Goal: Information Seeking & Learning: Check status

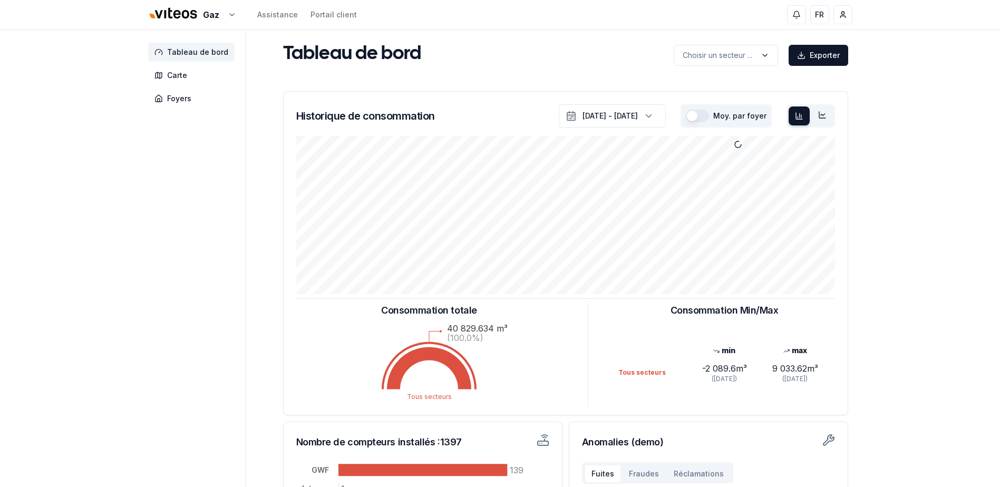
click at [937, 174] on div "Gaz Assistance Portail client FR Mirco Parata Tableau de bord Carte Foyers Tabl…" at bounding box center [500, 326] width 1000 height 653
click at [626, 59] on div "Tableau de bord Choisir un secteur ... Exporter" at bounding box center [566, 54] width 574 height 23
click at [705, 61] on html "Gaz Assistance Portail client FR Mirco Parata Tableau de bord Carte Foyers Tabl…" at bounding box center [500, 326] width 1000 height 653
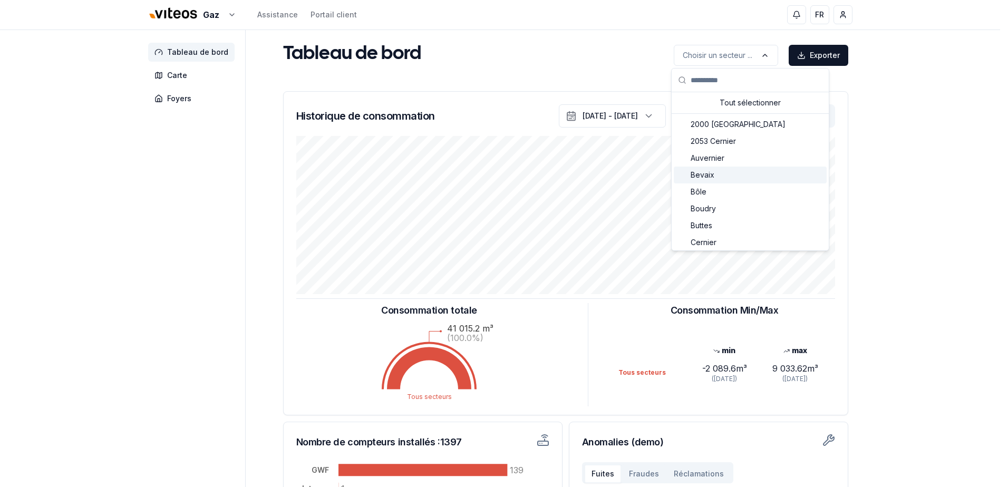
click at [906, 104] on html "Gaz Assistance Portail client FR Mirco Parata Tableau de bord Carte Foyers Tabl…" at bounding box center [504, 326] width 1008 height 653
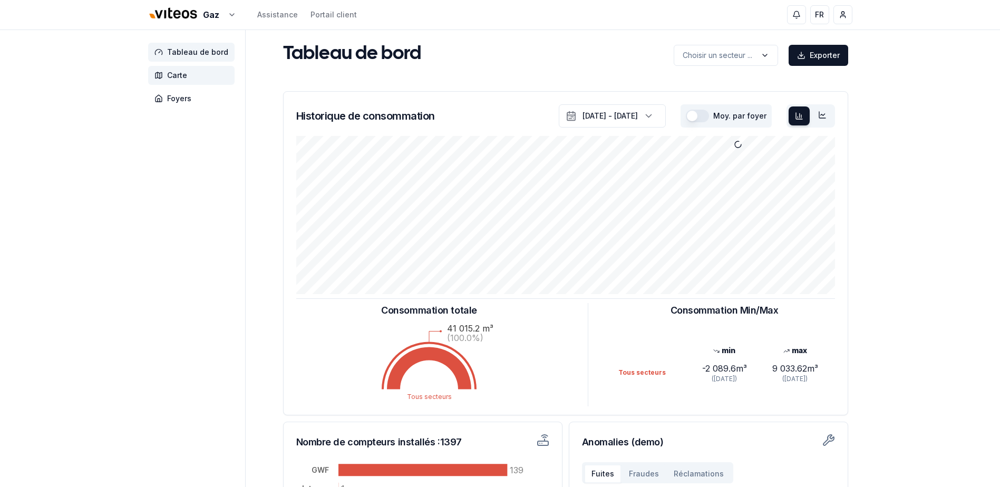
click at [197, 73] on span "Carte" at bounding box center [191, 75] width 86 height 19
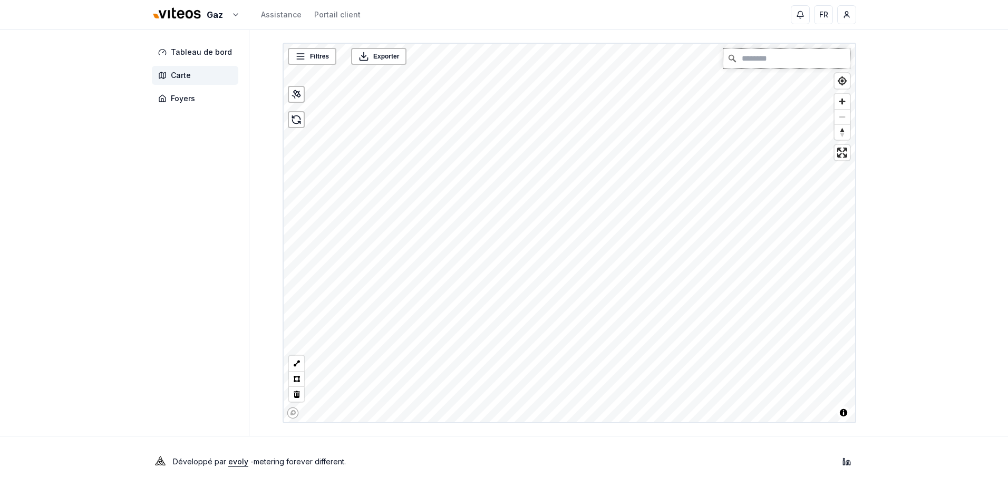
click at [762, 64] on input "Chercher" at bounding box center [786, 58] width 127 height 19
paste input "********"
type input "********"
click at [196, 47] on span "Tableau de bord" at bounding box center [201, 52] width 61 height 11
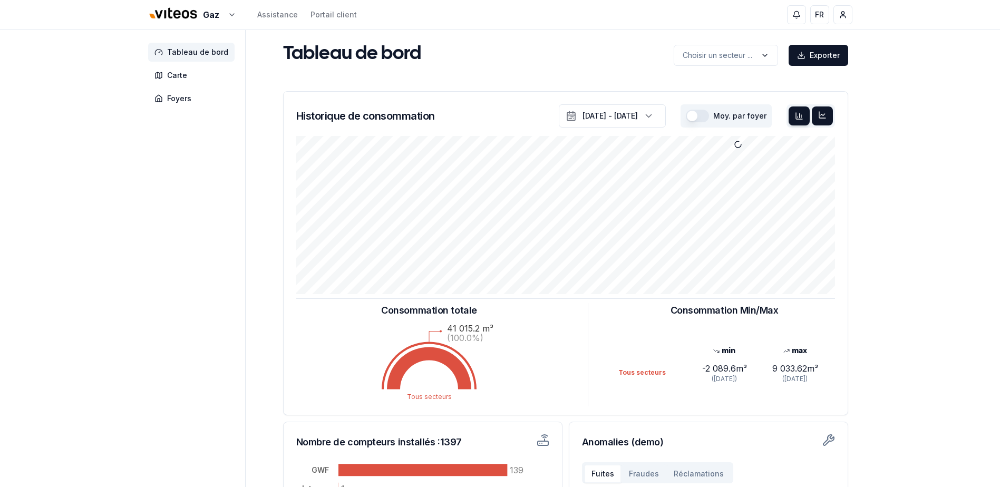
click at [827, 117] on div at bounding box center [822, 116] width 21 height 19
click at [799, 114] on icon at bounding box center [799, 116] width 8 height 8
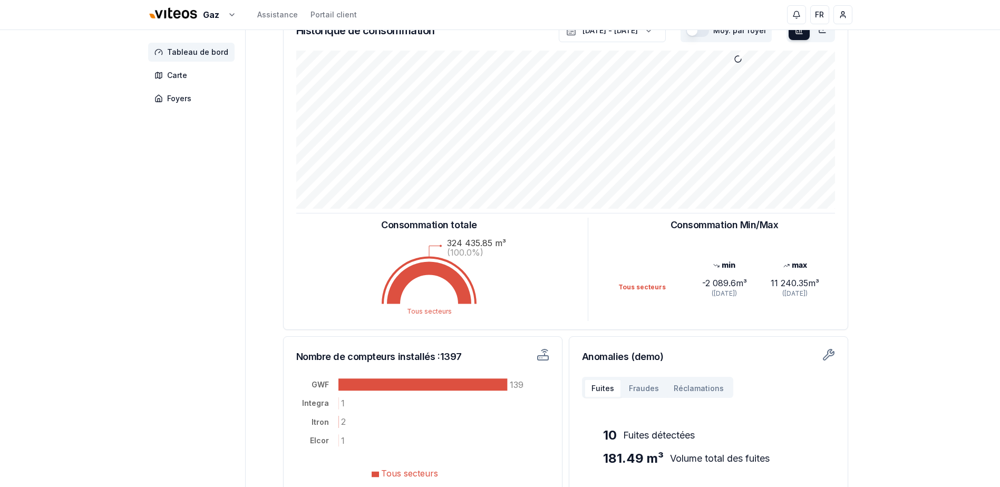
scroll to position [166, 0]
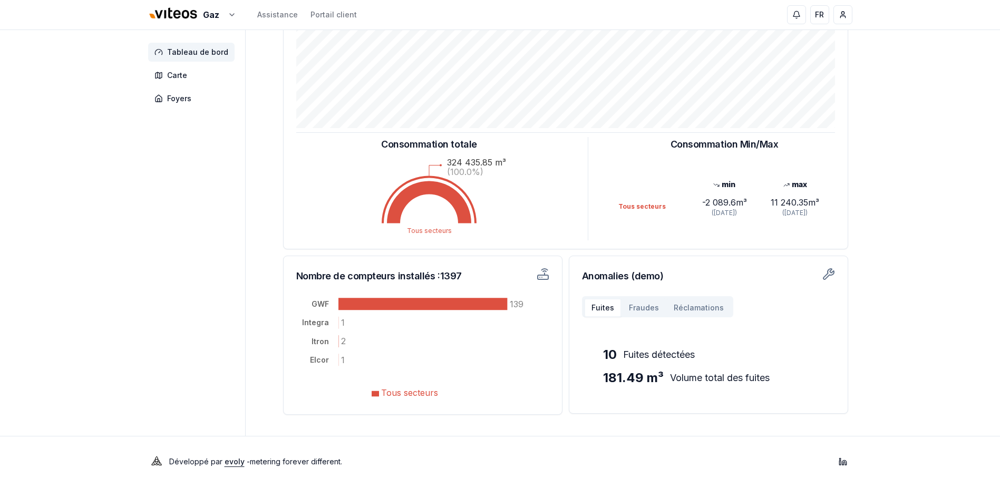
click at [630, 313] on button "Fraudes" at bounding box center [644, 307] width 45 height 19
click at [696, 309] on button "Réclamations" at bounding box center [698, 307] width 65 height 19
click at [638, 310] on button "Fraudes" at bounding box center [644, 307] width 45 height 19
click at [582, 309] on div "Fuites Fraudes Réclamations" at bounding box center [657, 306] width 151 height 21
click at [598, 309] on button "Fuites" at bounding box center [602, 307] width 37 height 19
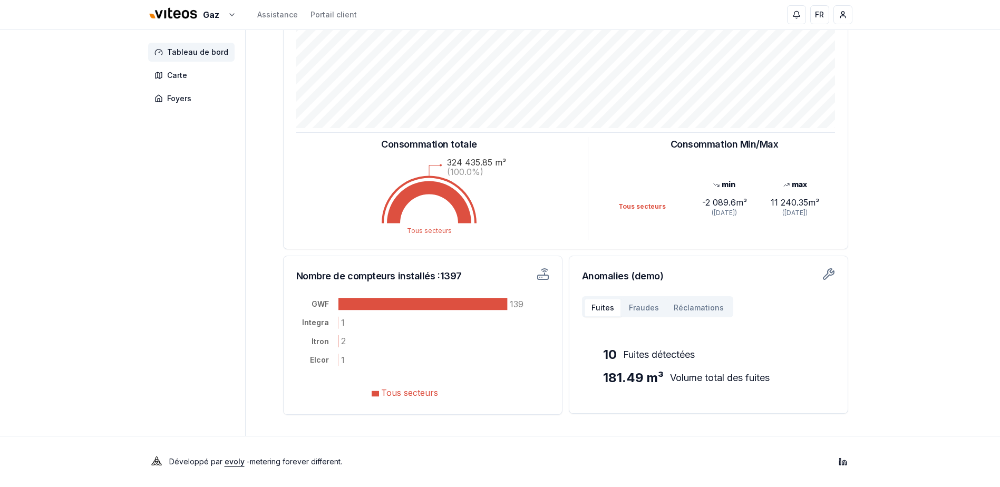
click at [914, 143] on div "Gaz Assistance Portail client FR Mirco Parata Tableau de bord Carte Foyers Tabl…" at bounding box center [500, 160] width 1000 height 653
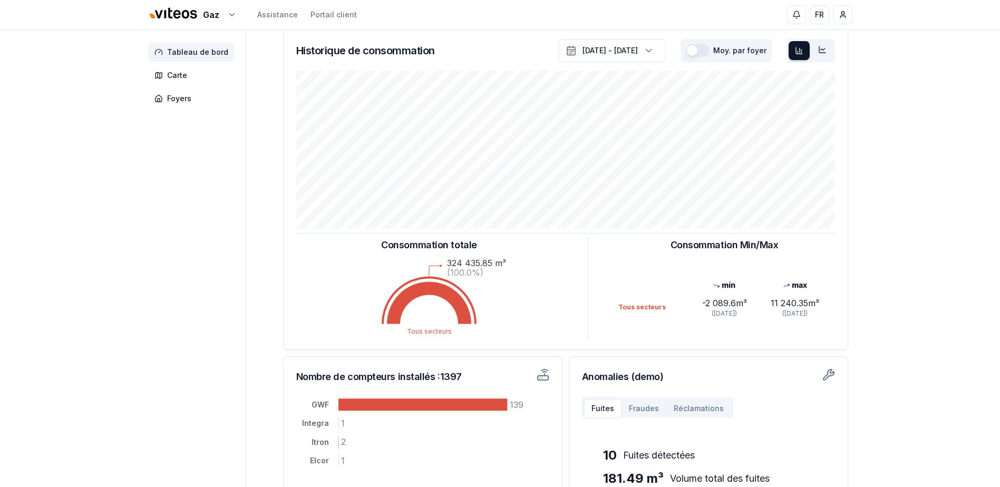
scroll to position [0, 0]
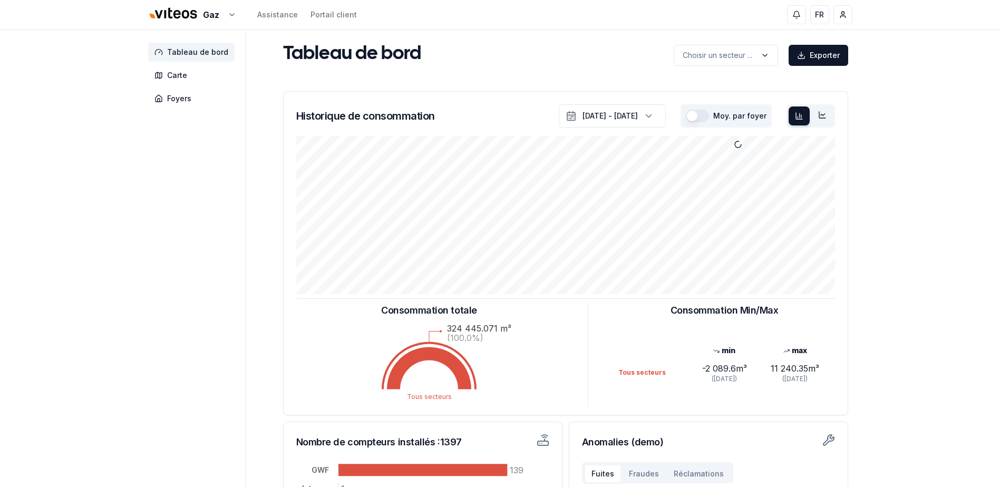
click at [924, 112] on div "Gaz Assistance Portail client FR Mirco Parata Tableau de bord Carte Foyers Tabl…" at bounding box center [500, 326] width 1000 height 653
click at [801, 57] on html "Gaz Assistance Portail client FR Mirco Parata Tableau de bord Carte Foyers Tabl…" at bounding box center [500, 326] width 1000 height 653
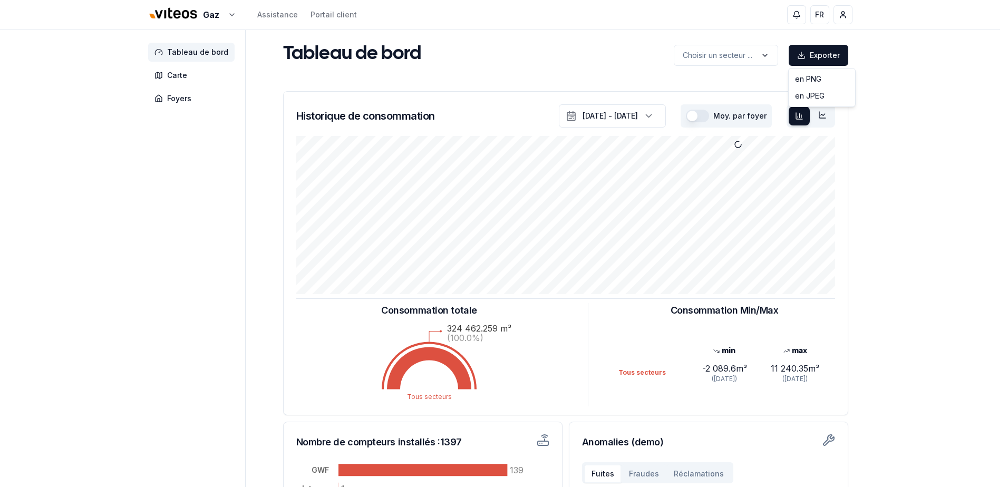
click at [907, 118] on html "Gaz Assistance Portail client FR Mirco Parata Tableau de bord Carte Foyers Tabl…" at bounding box center [504, 326] width 1008 height 653
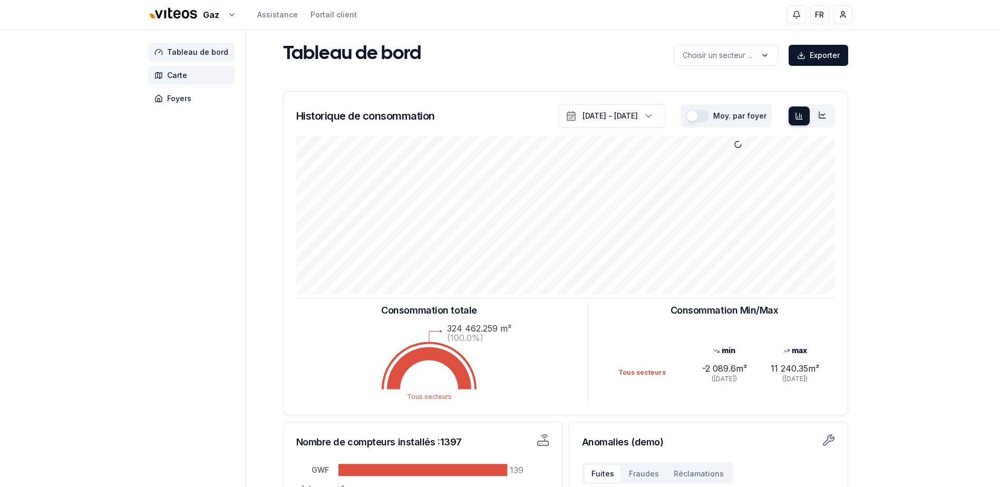
click at [202, 71] on span "Carte" at bounding box center [191, 75] width 86 height 19
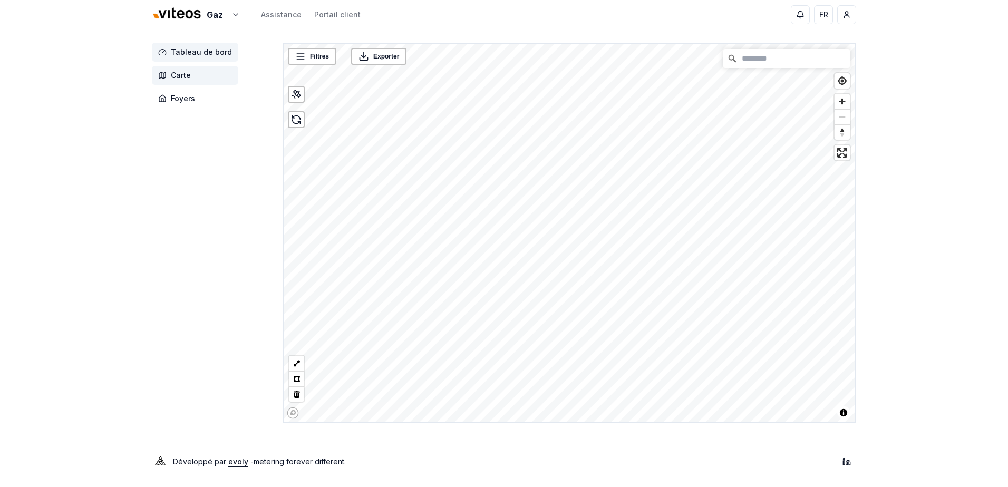
click at [214, 44] on span "Tableau de bord" at bounding box center [195, 52] width 86 height 19
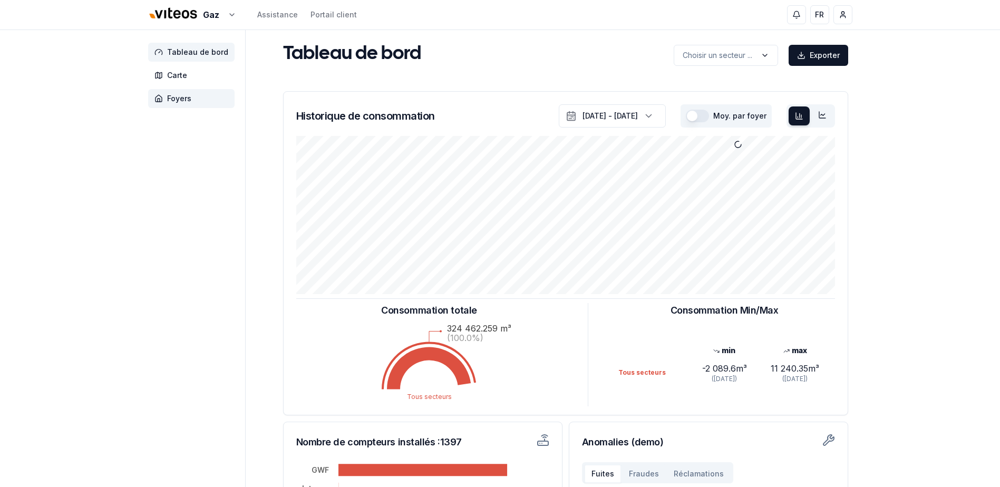
click at [194, 97] on span "Foyers" at bounding box center [191, 98] width 86 height 19
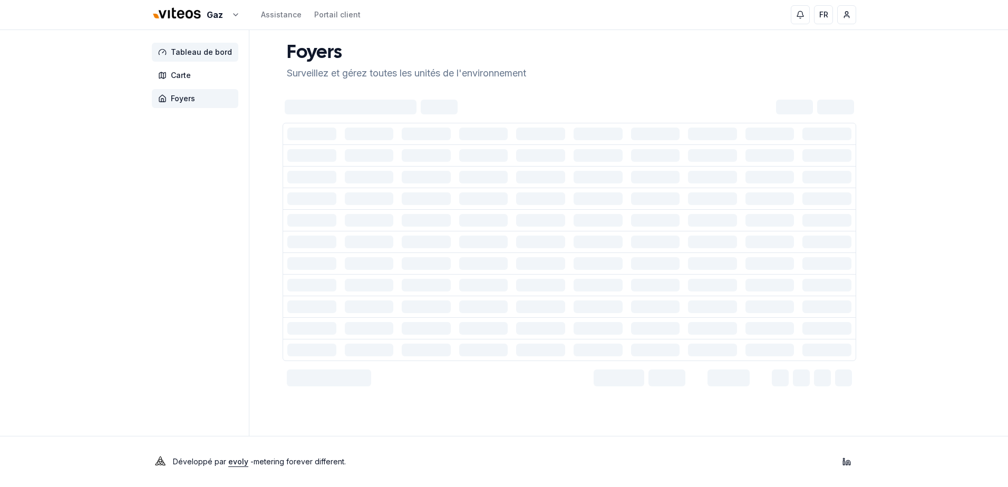
click at [209, 52] on span "Tableau de bord" at bounding box center [201, 52] width 61 height 11
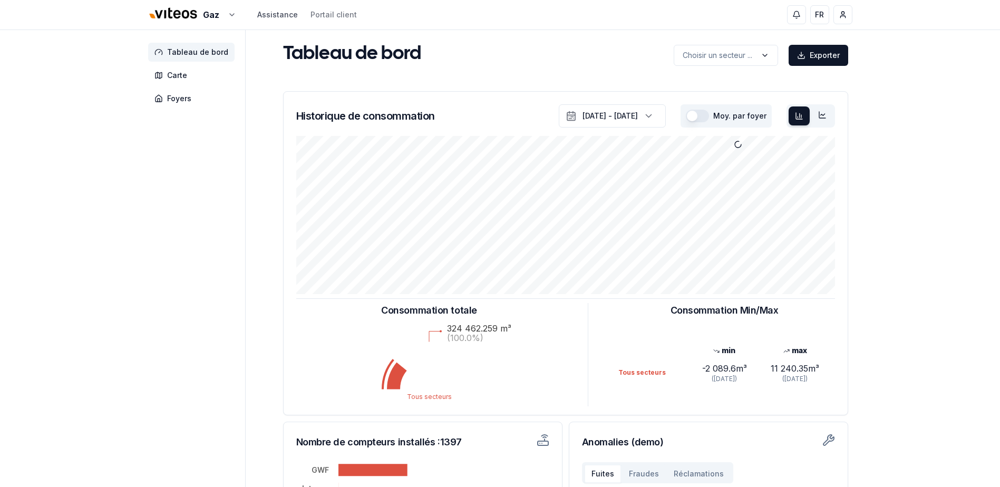
click at [281, 15] on link "Assistance" at bounding box center [277, 14] width 41 height 11
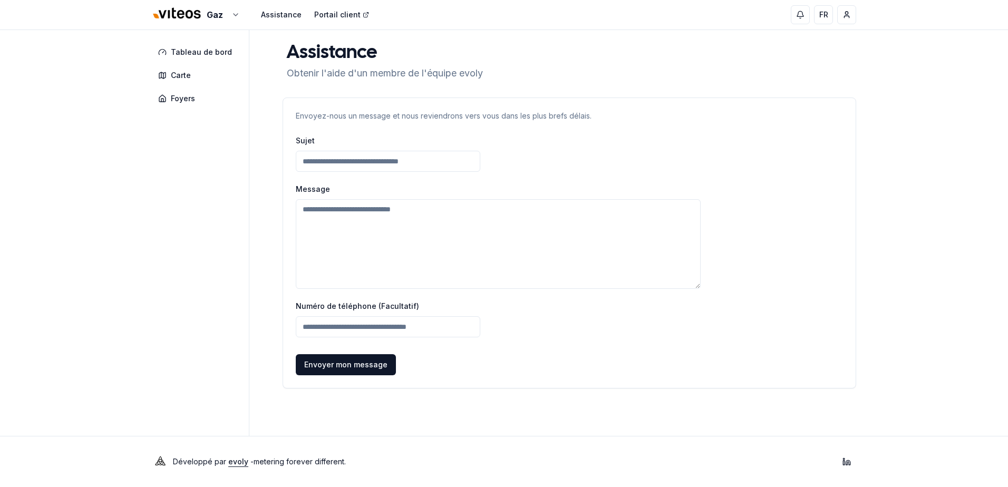
click at [338, 16] on link "Portail client" at bounding box center [341, 14] width 55 height 11
click at [198, 72] on span "Carte" at bounding box center [195, 75] width 86 height 19
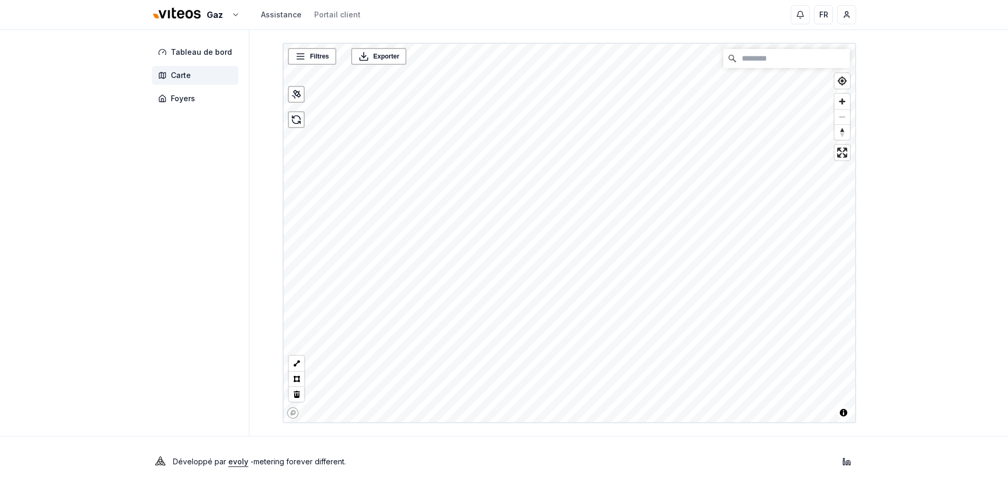
click at [292, 12] on link "Assistance" at bounding box center [281, 14] width 41 height 11
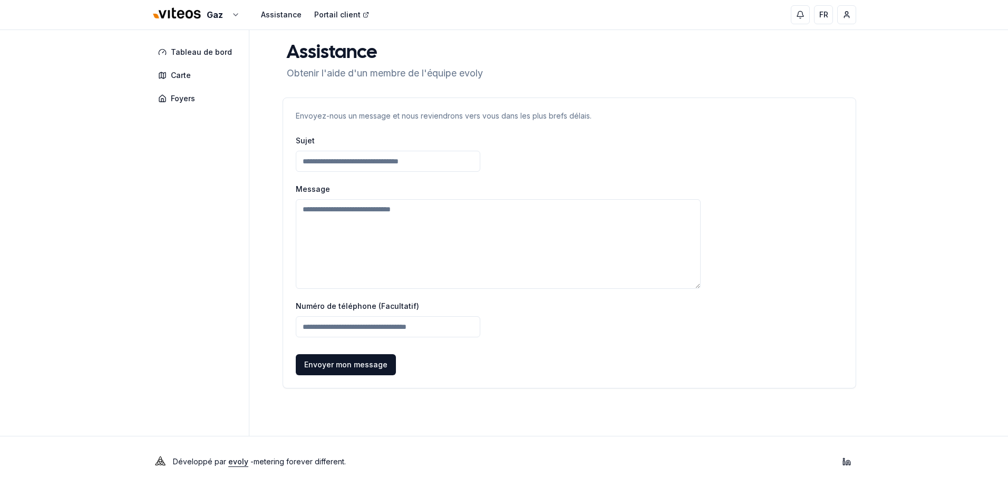
click at [340, 12] on link "Portail client" at bounding box center [341, 14] width 55 height 11
drag, startPoint x: 220, startPoint y: 54, endPoint x: 213, endPoint y: 60, distance: 9.0
click at [220, 54] on span "Tableau de bord" at bounding box center [201, 52] width 61 height 11
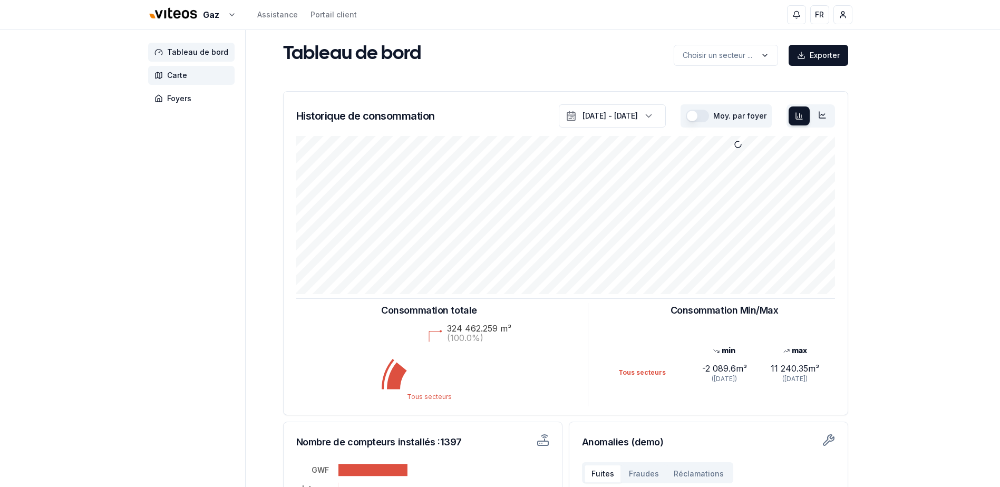
click at [189, 76] on span "Carte" at bounding box center [191, 75] width 86 height 19
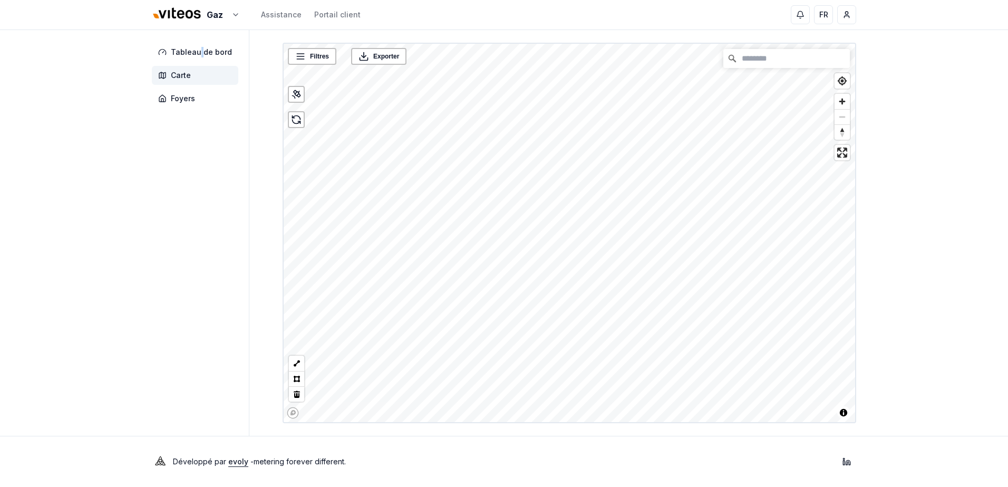
click at [200, 62] on nav "Tableau de bord Carte Foyers" at bounding box center [197, 75] width 91 height 65
drag, startPoint x: 208, startPoint y: 55, endPoint x: 201, endPoint y: 60, distance: 8.3
click at [209, 55] on span "Tableau de bord" at bounding box center [201, 52] width 61 height 11
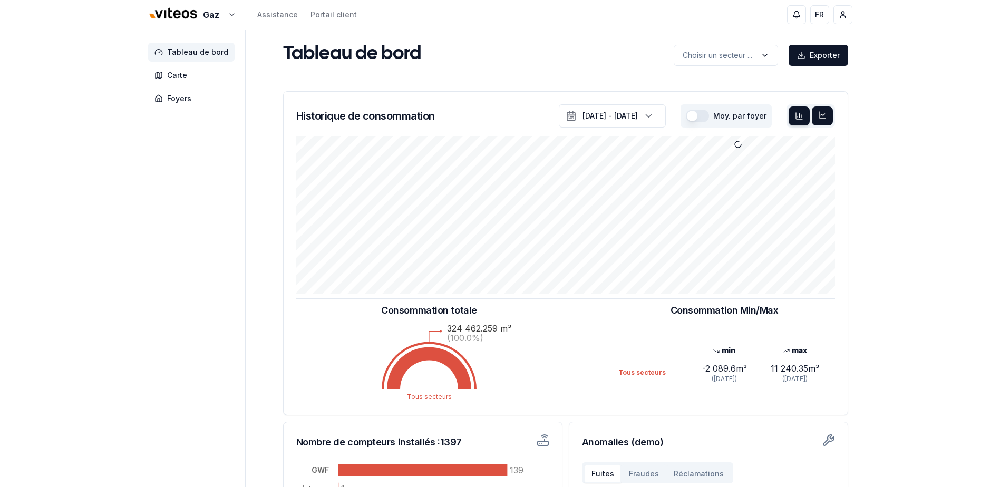
click at [826, 118] on icon at bounding box center [822, 115] width 8 height 8
click at [800, 119] on icon at bounding box center [799, 116] width 8 height 8
click at [647, 117] on icon "button" at bounding box center [648, 116] width 11 height 16
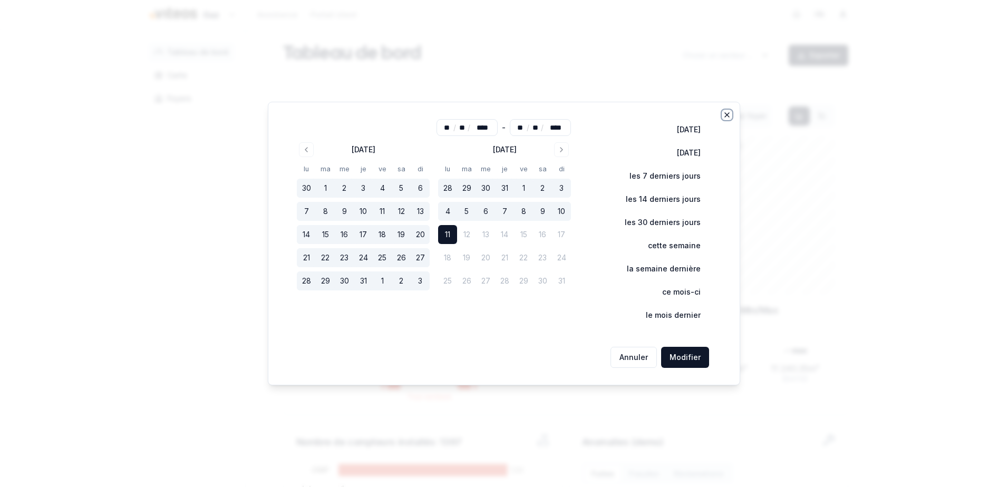
click at [728, 113] on icon "button" at bounding box center [727, 115] width 8 height 8
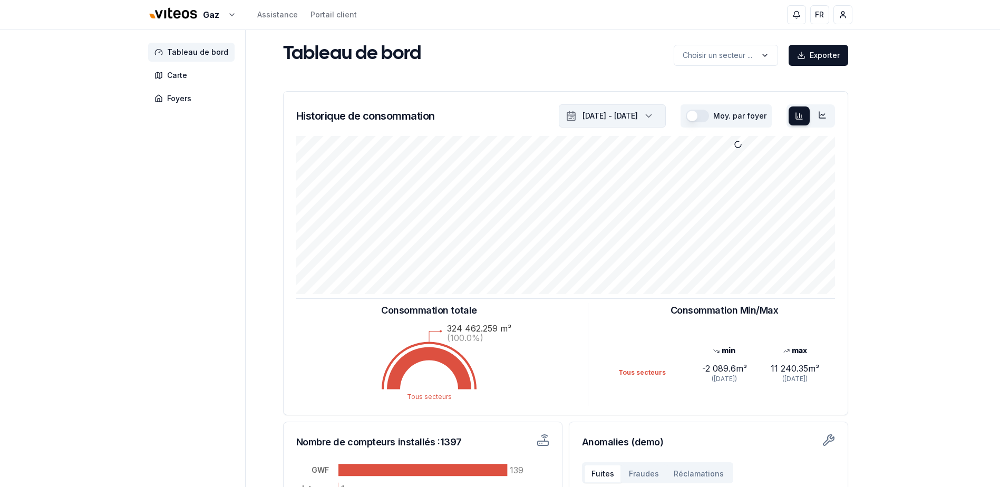
click at [862, 89] on div "Tableau de bord Carte Foyers Tableau de bord Choisir un secteur ... Exporter Ch…" at bounding box center [500, 316] width 738 height 572
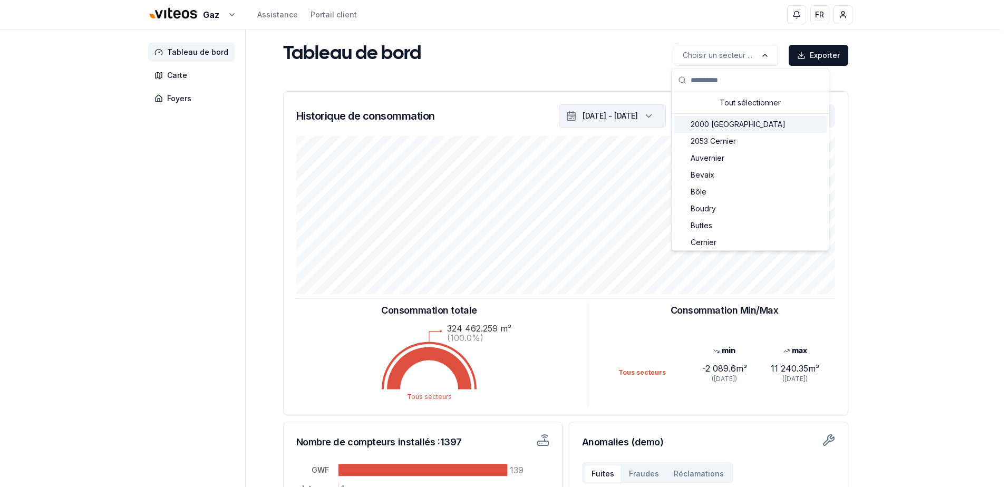
click at [912, 115] on html "Gaz Assistance Portail client FR Mirco Parata Tableau de bord Carte Foyers Tabl…" at bounding box center [504, 326] width 1008 height 653
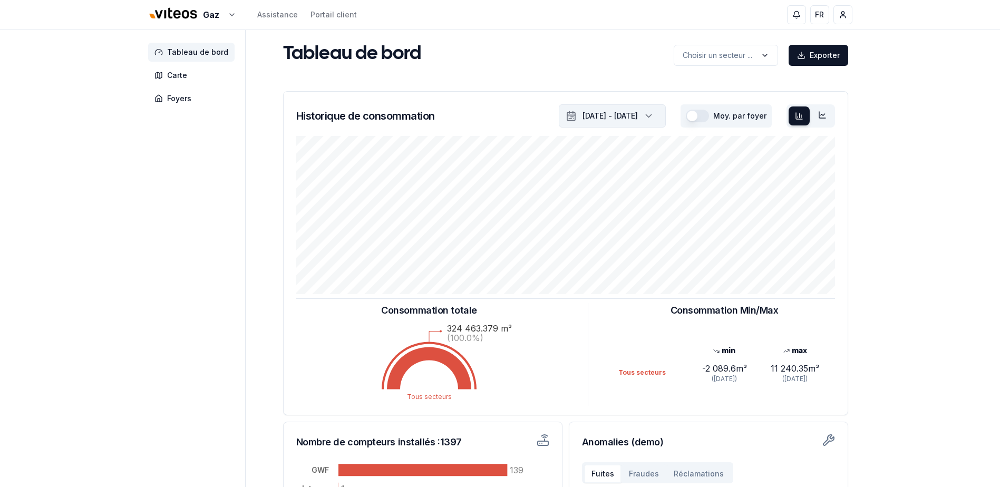
click at [899, 115] on div "Gaz Assistance Portail client FR Mirco Parata Tableau de bord Carte Foyers Tabl…" at bounding box center [500, 326] width 1000 height 653
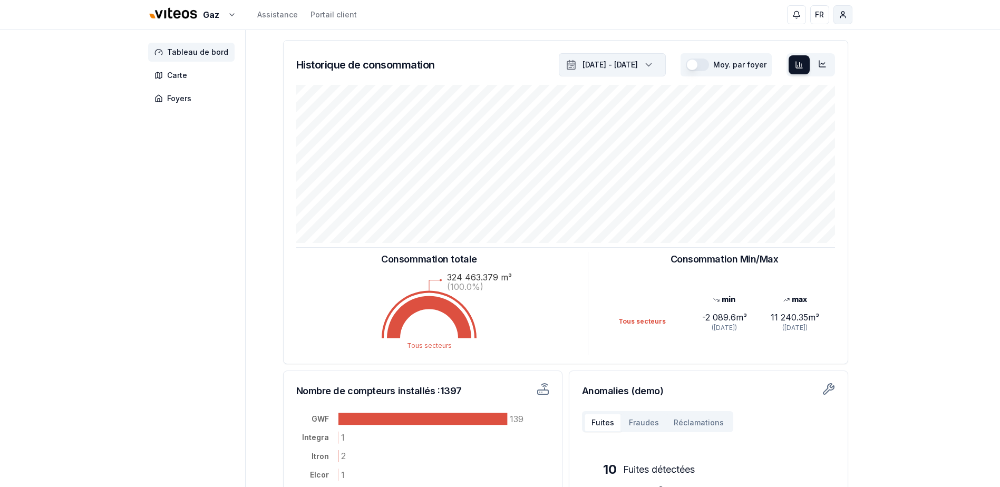
scroll to position [8, 0]
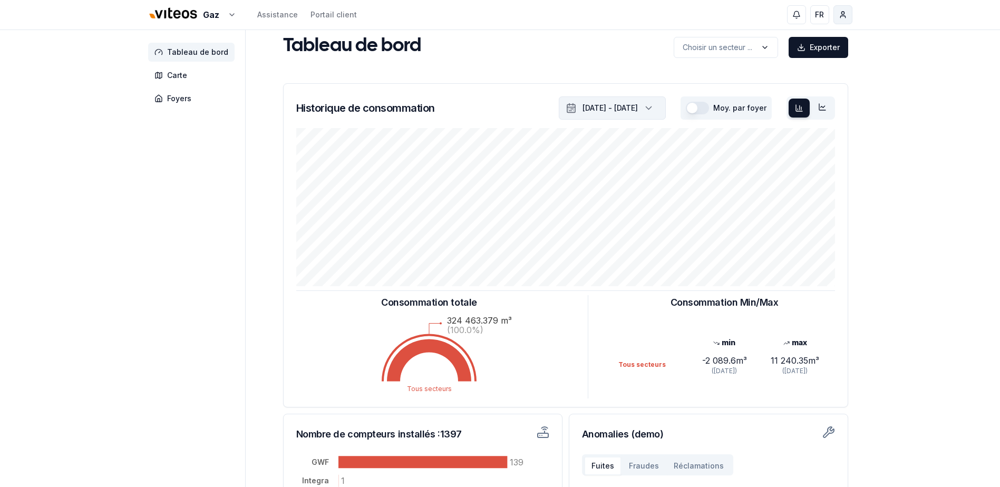
click at [844, 15] on html "Gaz Assistance Portail client FR Mirco Parata Tableau de bord Carte Foyers Tabl…" at bounding box center [500, 318] width 1000 height 653
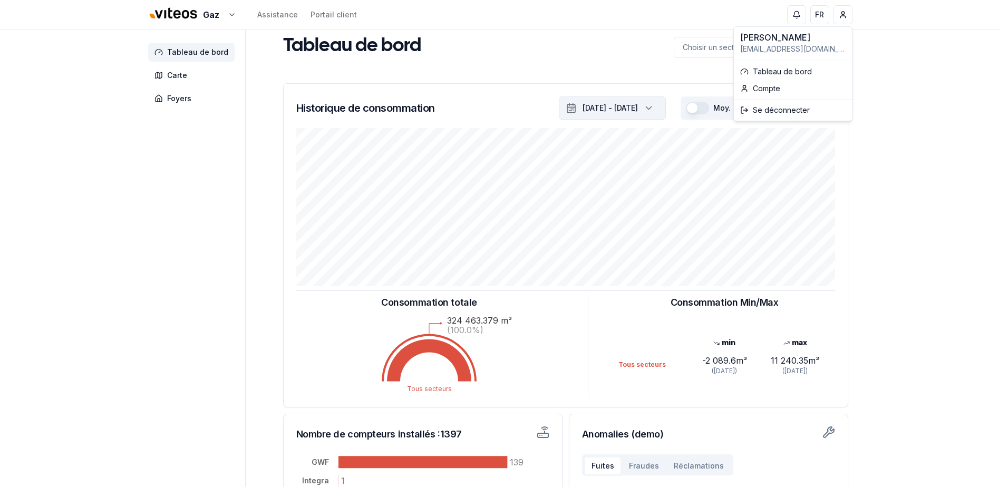
click at [896, 132] on html "Gaz Assistance Portail client FR Mirco Parata Tableau de bord Carte Foyers Tabl…" at bounding box center [504, 318] width 1008 height 653
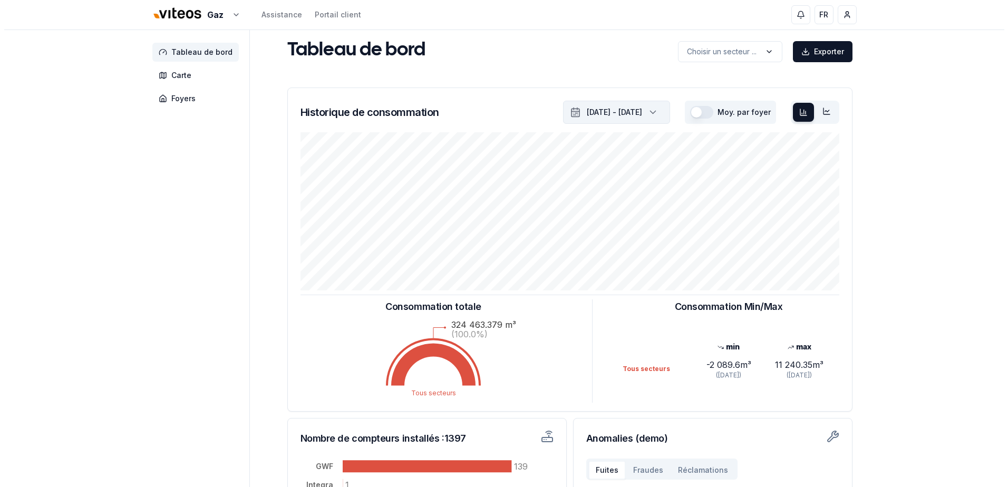
scroll to position [0, 0]
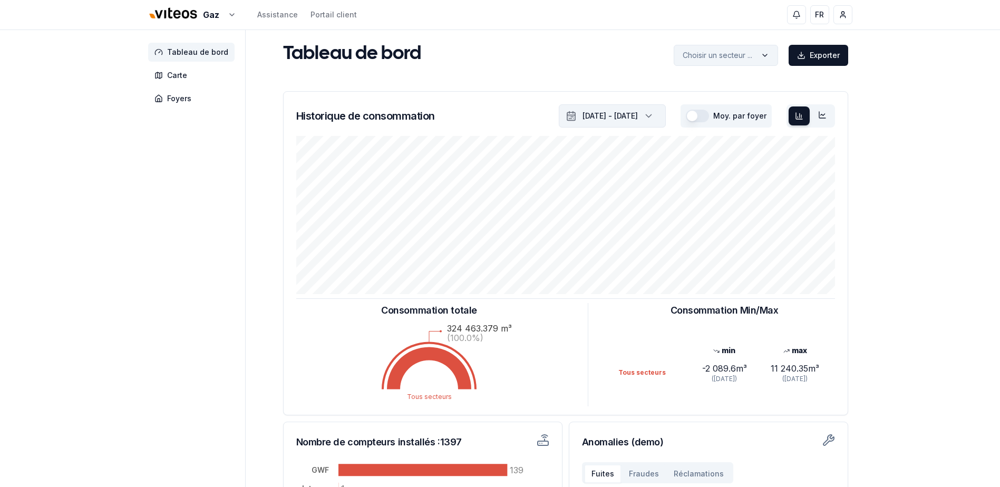
click at [729, 56] on html "Gaz Assistance Portail client FR Mirco Parata Tableau de bord Carte Foyers Tabl…" at bounding box center [500, 326] width 1000 height 653
click at [921, 110] on html "Gaz Assistance Portail client FR Mirco Parata Tableau de bord Carte Foyers Tabl…" at bounding box center [500, 326] width 1000 height 653
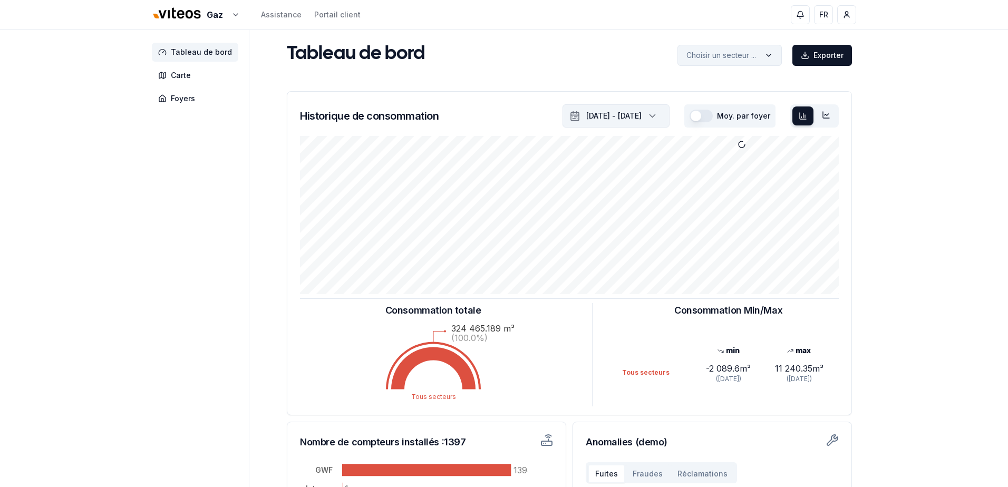
click at [726, 61] on html "Gaz Assistance Portail client FR Mirco Parata Tableau de bord Carte Foyers Tabl…" at bounding box center [504, 326] width 1008 height 653
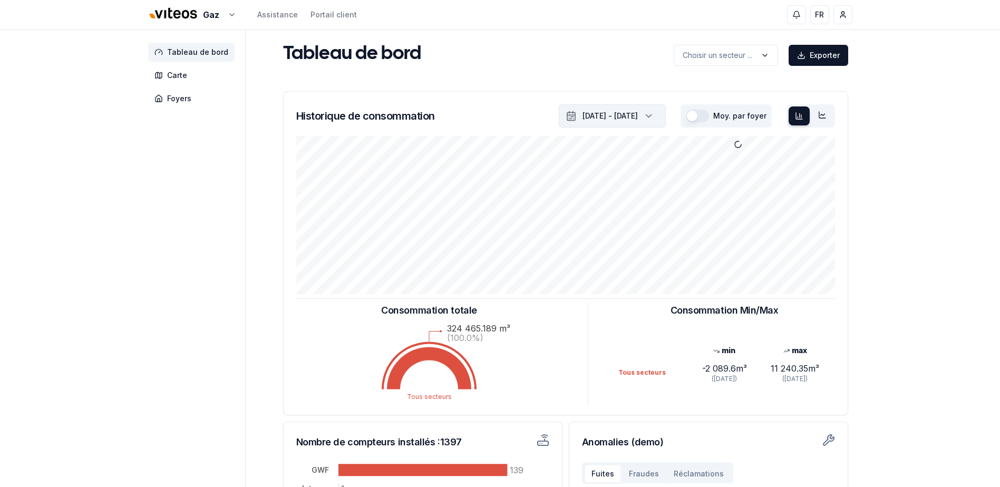
click at [938, 108] on html "Gaz Assistance Portail client FR Mirco Parata Tableau de bord Carte Foyers Tabl…" at bounding box center [500, 326] width 1000 height 653
click at [215, 53] on span "Tableau de bord" at bounding box center [197, 52] width 61 height 11
click at [902, 182] on div "Gaz Assistance Portail client FR Mirco Parata Tableau de bord Carte Foyers Tabl…" at bounding box center [500, 326] width 1000 height 653
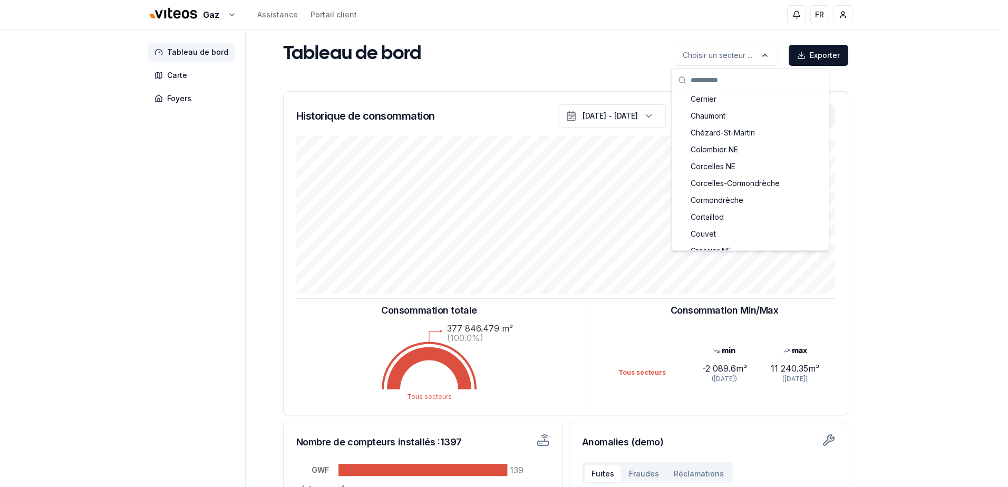
scroll to position [158, 0]
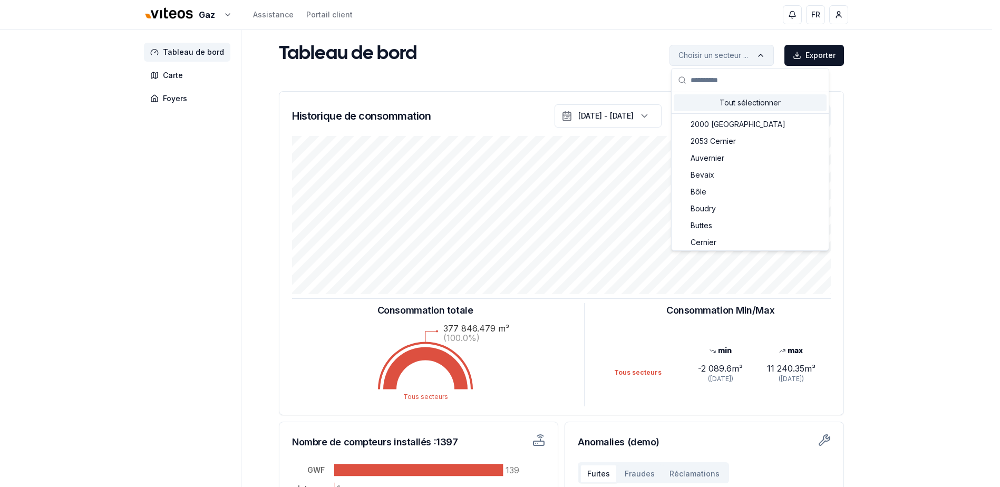
click at [739, 64] on html "Gaz Assistance Portail client FR Mirco Parata Tableau de bord Carte Foyers Tabl…" at bounding box center [500, 326] width 1000 height 653
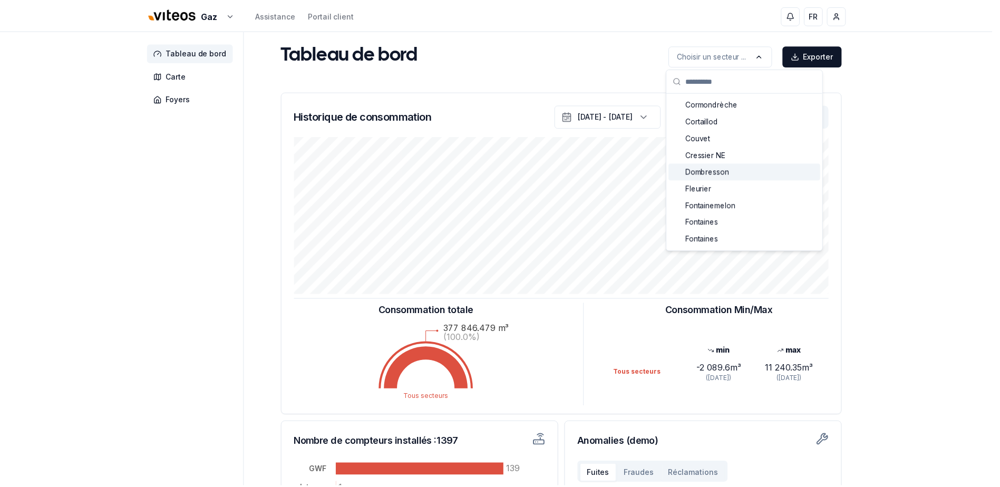
scroll to position [316, 0]
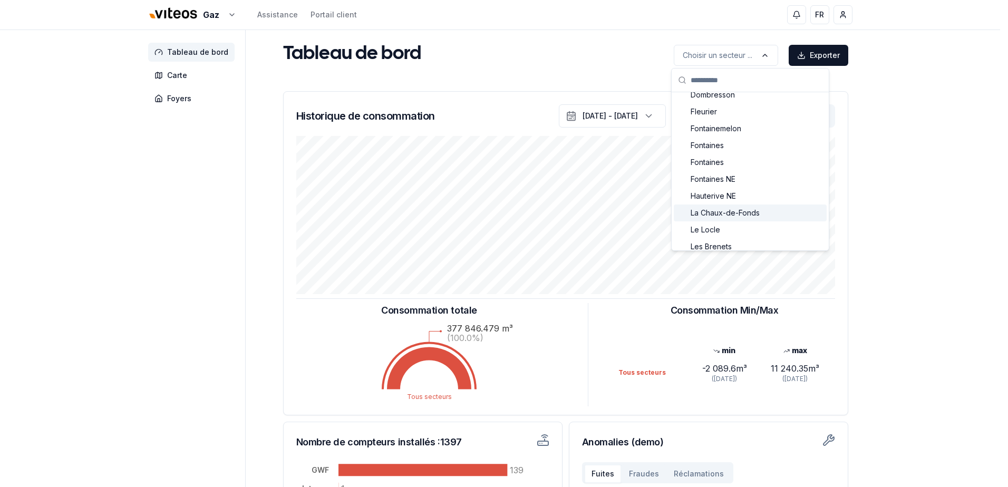
click at [738, 211] on span "La Chaux-de-Fonds" at bounding box center [725, 213] width 69 height 11
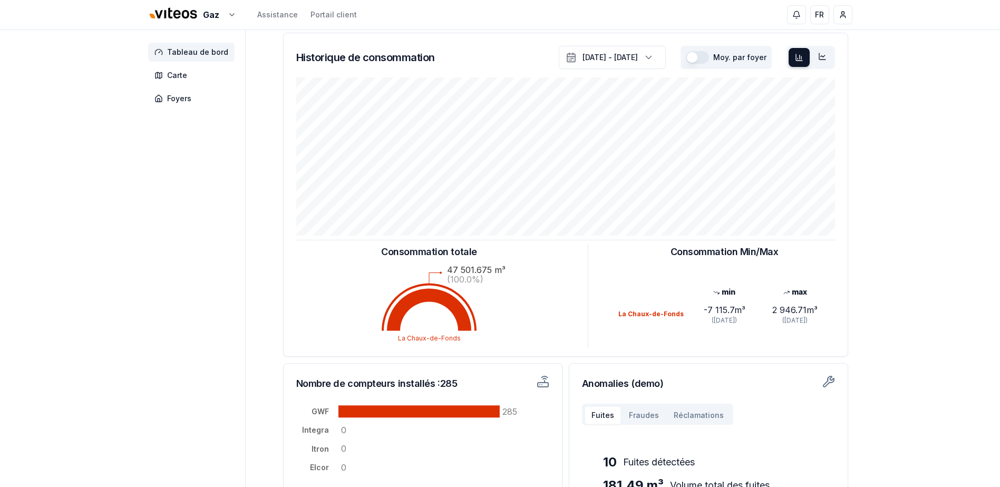
scroll to position [0, 0]
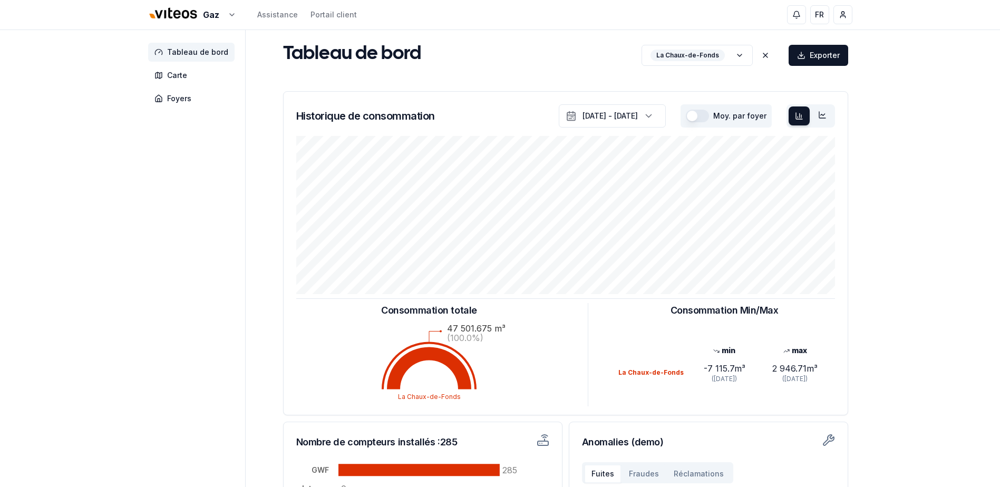
click at [695, 119] on button "button" at bounding box center [697, 116] width 23 height 13
click at [696, 117] on button "button" at bounding box center [697, 116] width 23 height 13
click at [653, 111] on icon "button" at bounding box center [648, 116] width 11 height 16
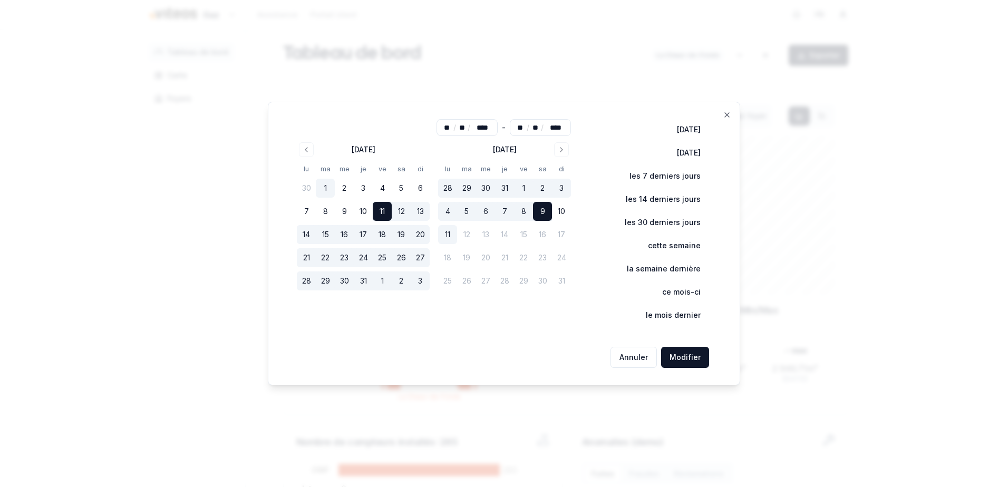
click at [323, 183] on button "1" at bounding box center [325, 188] width 19 height 19
type input "**"
click at [451, 209] on button "4" at bounding box center [447, 211] width 19 height 19
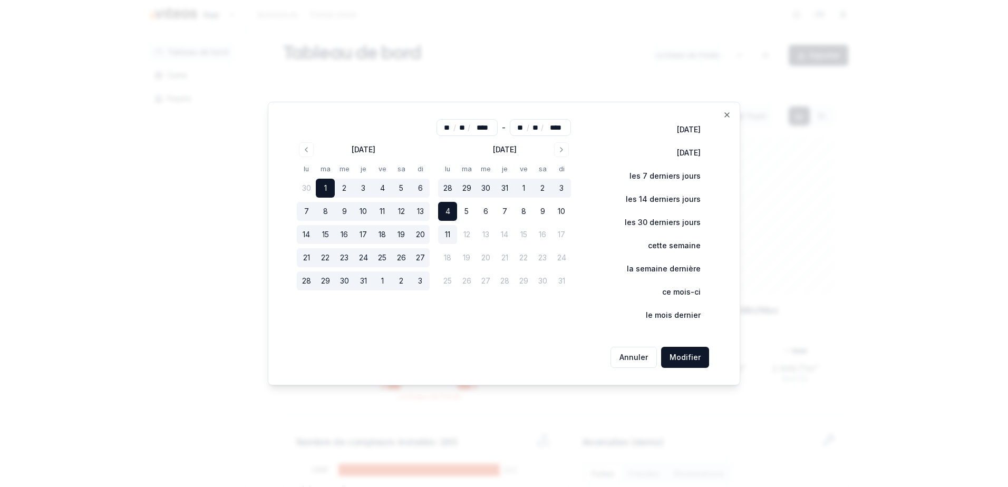
click at [421, 276] on button "3" at bounding box center [420, 281] width 19 height 19
click at [501, 187] on button "31" at bounding box center [504, 188] width 19 height 19
type input "**"
click at [699, 359] on button "Modifier" at bounding box center [685, 357] width 48 height 21
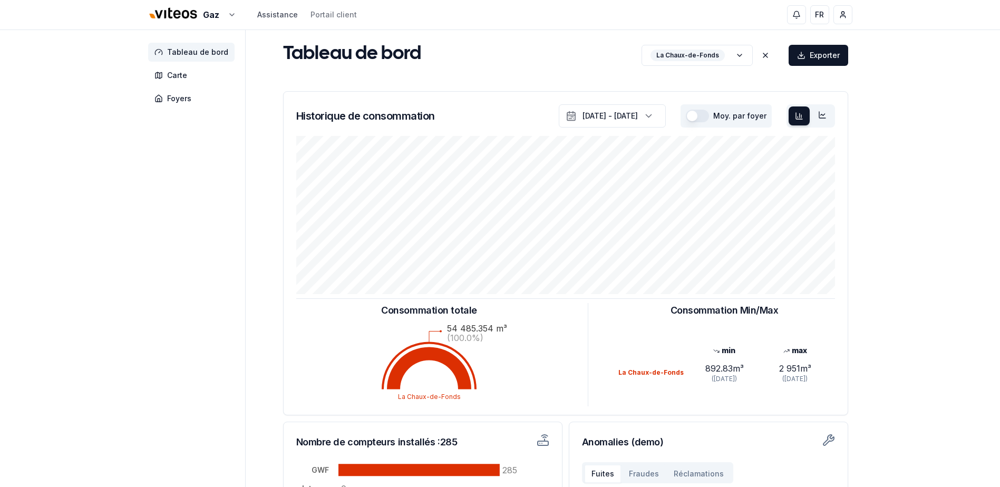
click at [292, 14] on link "Assistance" at bounding box center [277, 14] width 41 height 11
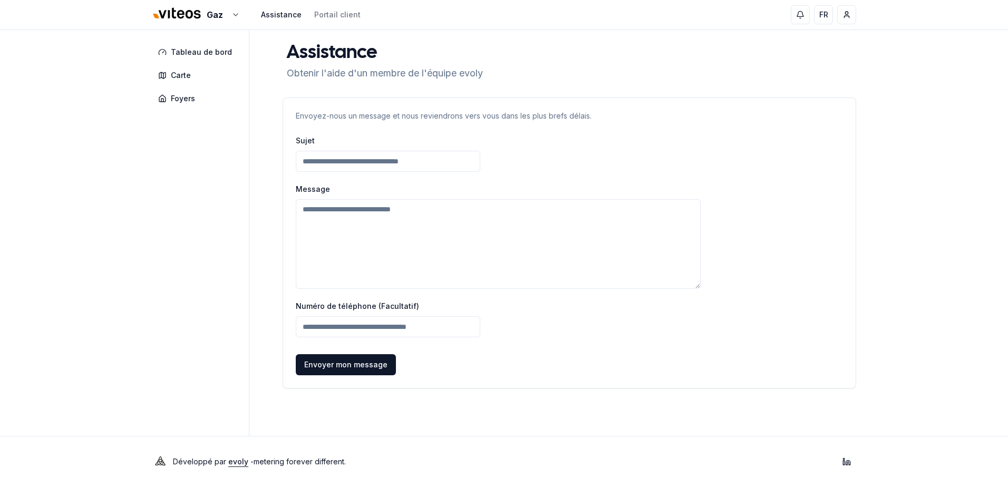
click at [324, 6] on div "Gaz Assistance Portail client" at bounding box center [256, 15] width 209 height 23
drag, startPoint x: 324, startPoint y: 6, endPoint x: 323, endPoint y: 16, distance: 10.0
click at [323, 16] on link "Portail client" at bounding box center [341, 14] width 55 height 11
click at [194, 54] on span "Tableau de bord" at bounding box center [201, 52] width 61 height 11
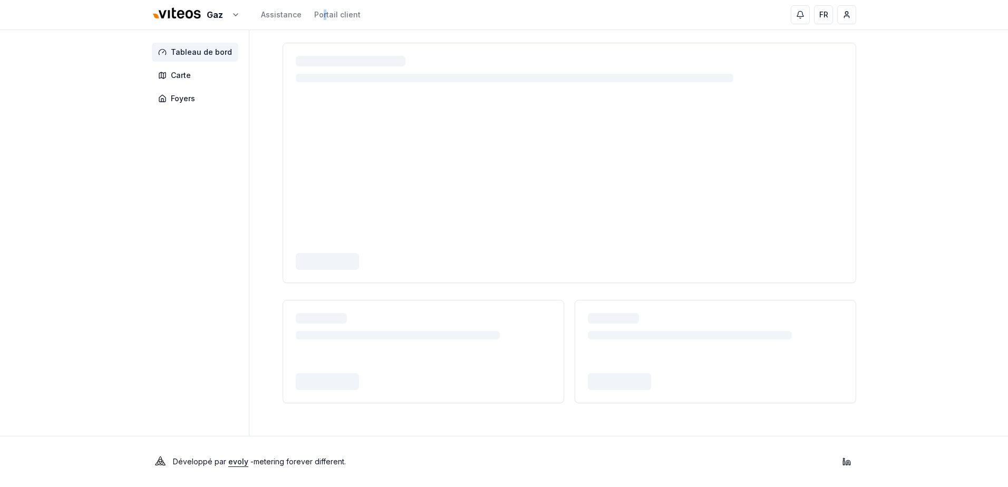
click at [899, 122] on div "Gaz Assistance Portail client FR Mirco Parata Tableau de bord Carte Foyers Déve…" at bounding box center [504, 243] width 1008 height 487
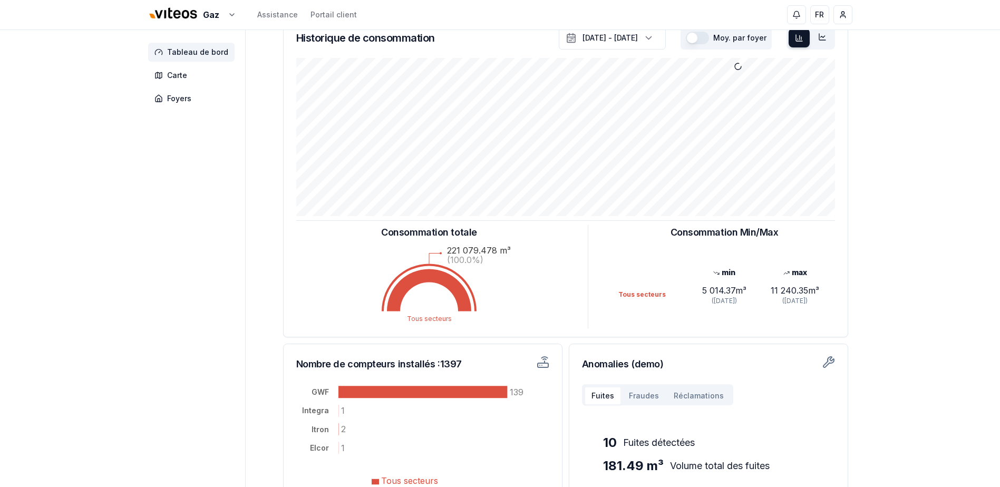
scroll to position [166, 0]
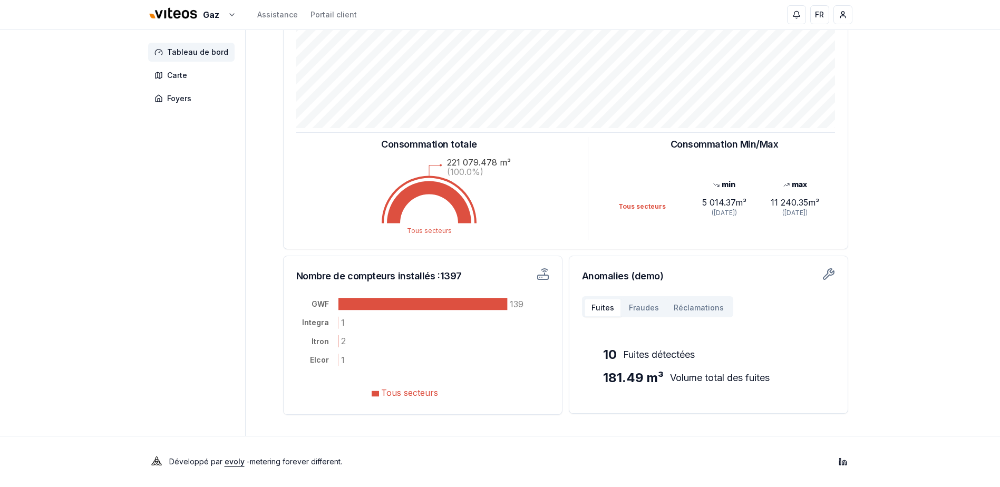
click at [638, 306] on button "Fraudes" at bounding box center [644, 307] width 45 height 19
click at [690, 306] on button "Réclamations" at bounding box center [698, 307] width 65 height 19
click at [598, 313] on button "Fuites" at bounding box center [602, 307] width 37 height 19
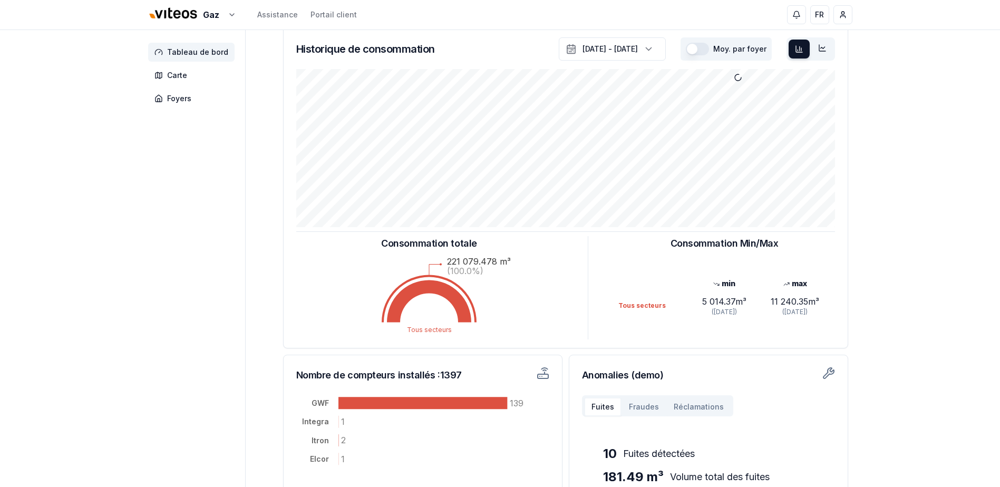
scroll to position [0, 0]
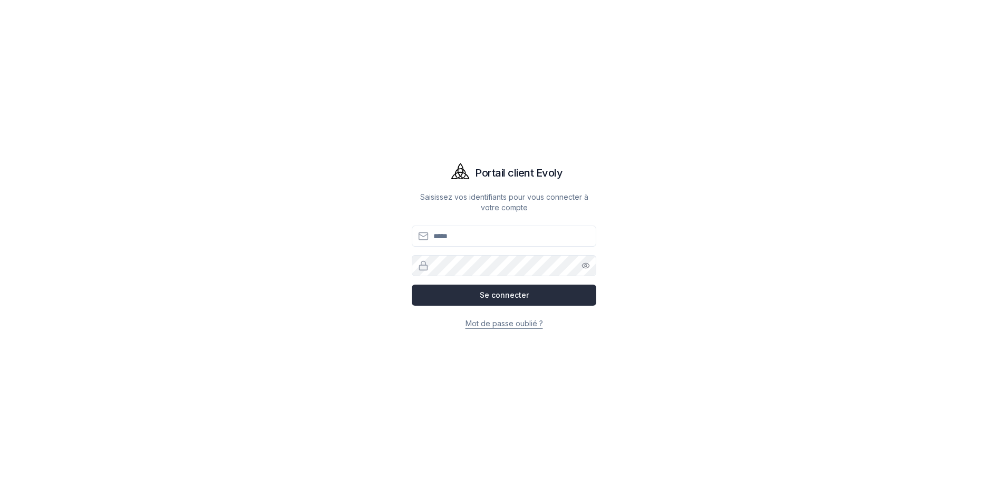
type input "**********"
click at [491, 299] on button "Se connecter" at bounding box center [504, 295] width 185 height 21
